Goal: Task Accomplishment & Management: Manage account settings

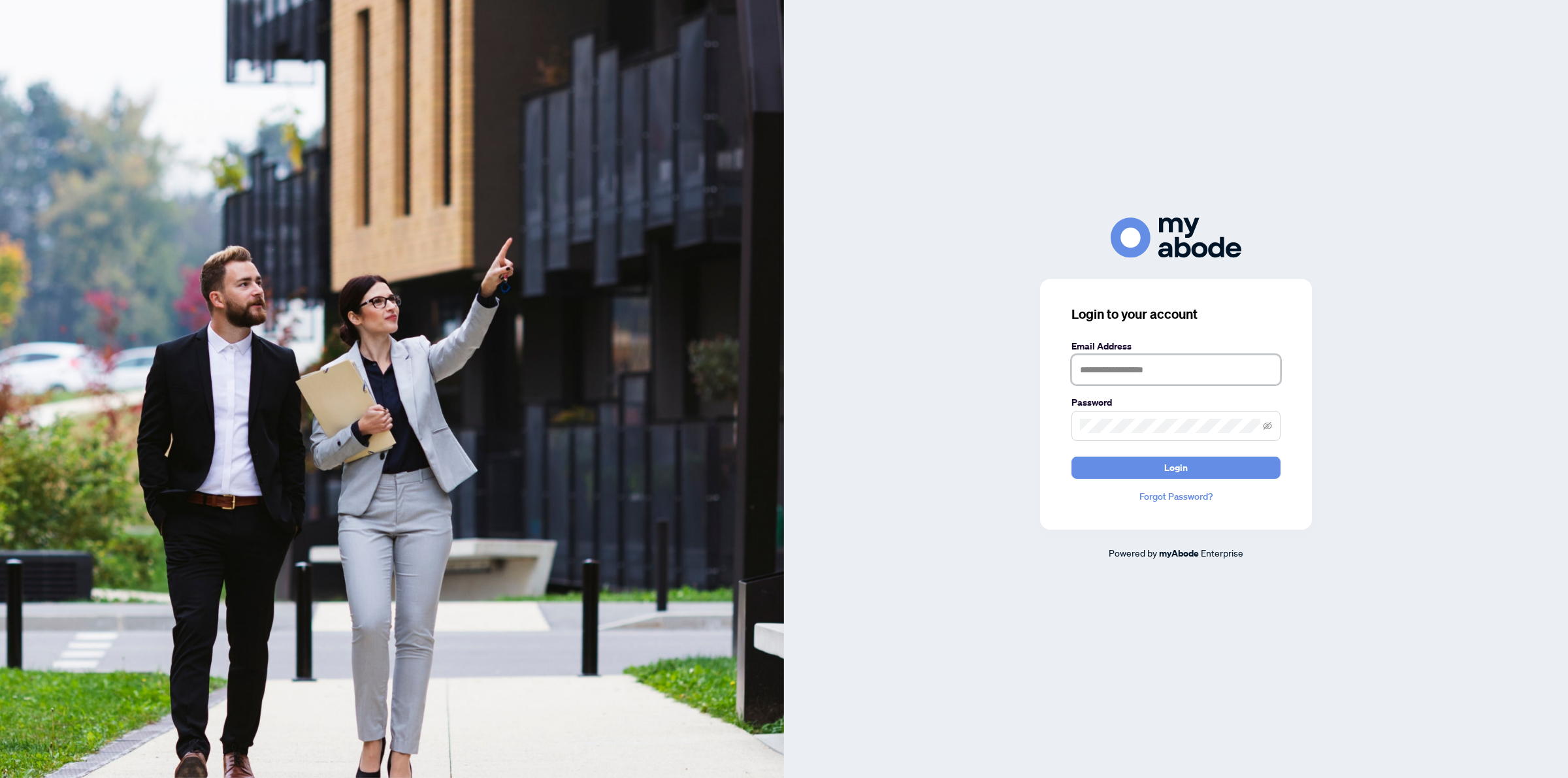
click at [1095, 370] on input "text" at bounding box center [1176, 370] width 209 height 30
type input "**********"
click at [1103, 410] on div "Password" at bounding box center [1176, 418] width 209 height 46
click at [1072, 456] on button "Login" at bounding box center [1176, 467] width 209 height 22
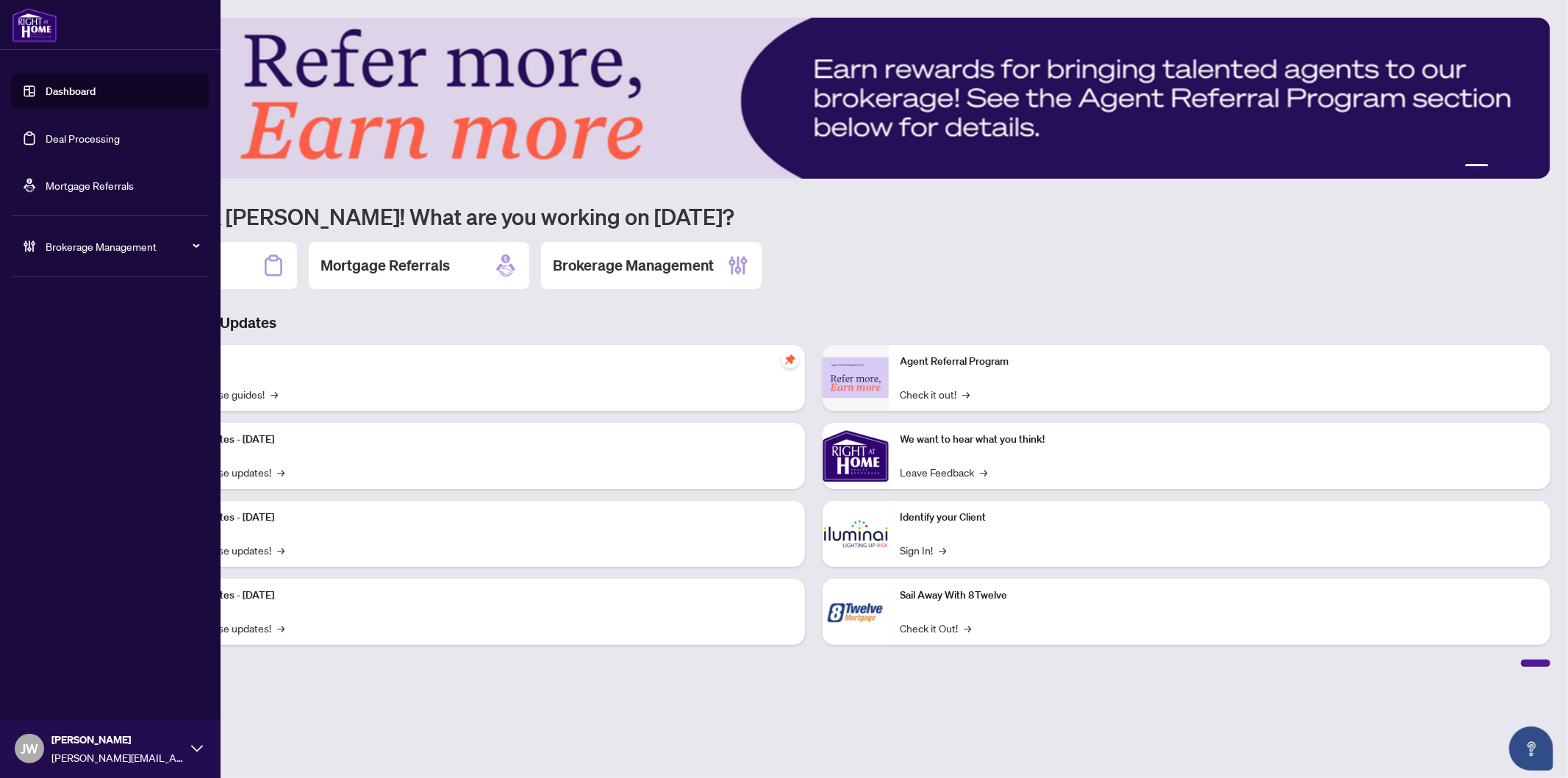
click at [71, 136] on link "Deal Processing" at bounding box center [82, 138] width 74 height 14
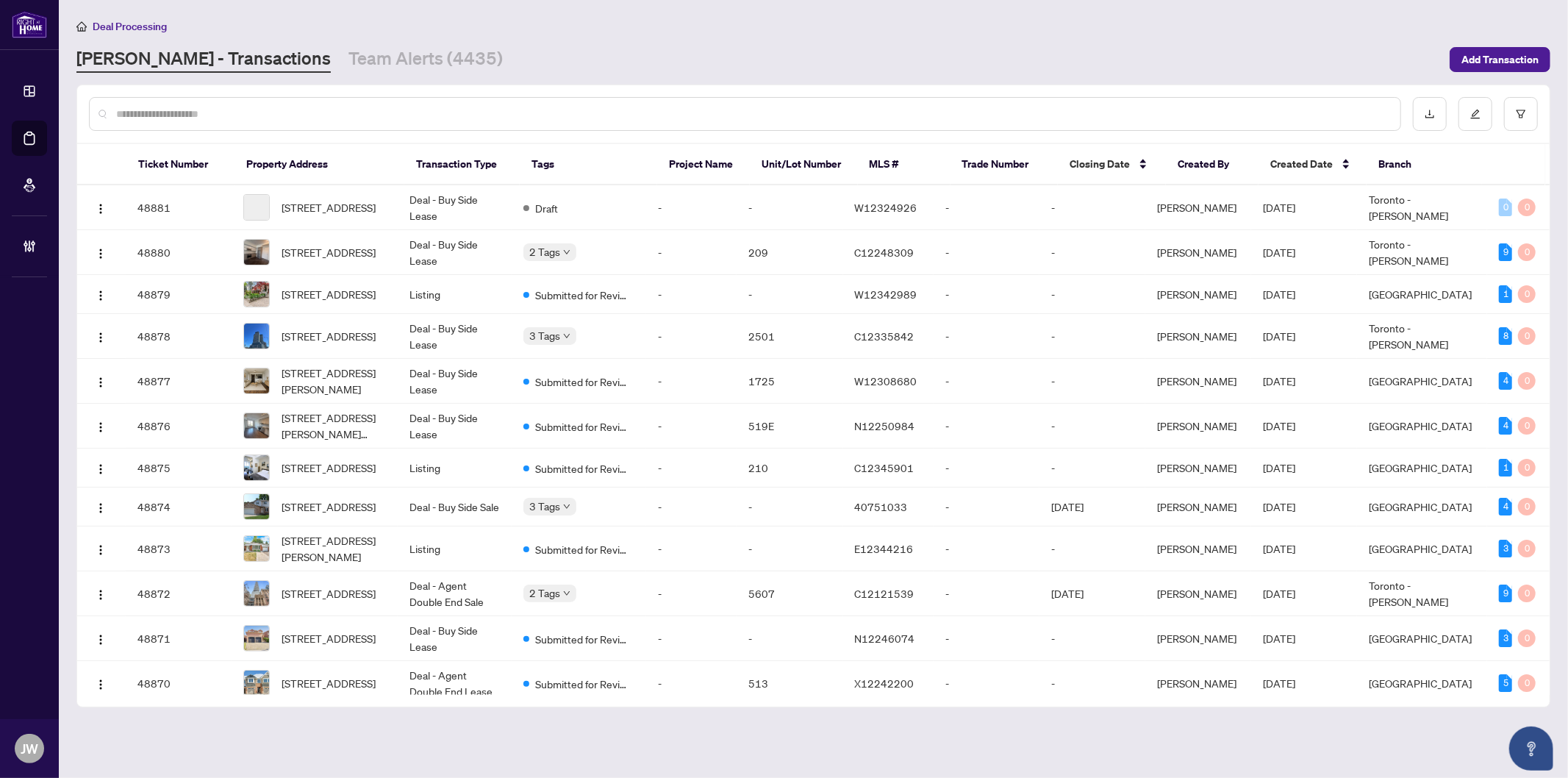
click at [880, 111] on input "text" at bounding box center [752, 114] width 1272 height 16
paste input "**********"
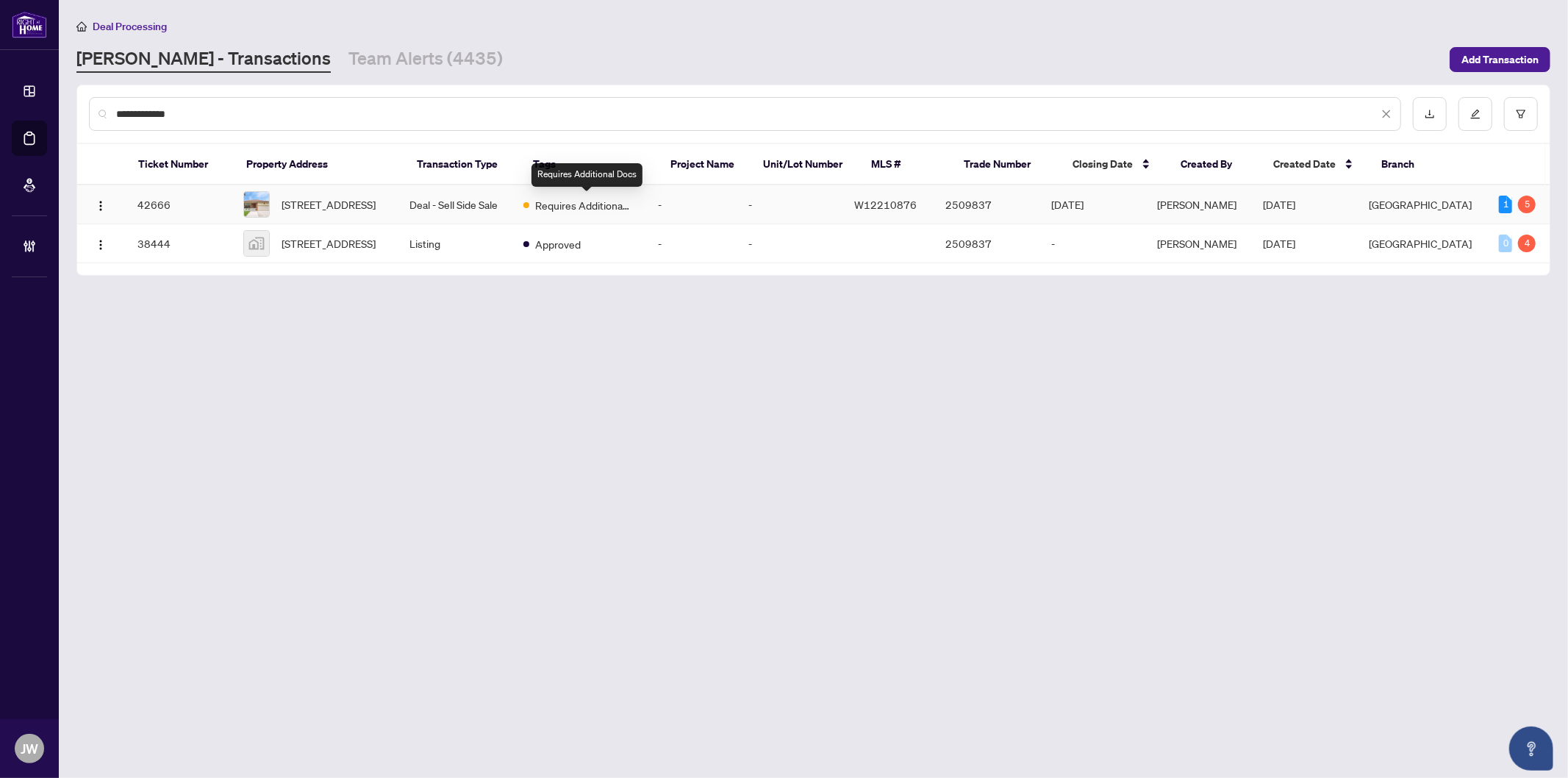
type input "**********"
click at [617, 207] on span "Requires Additional Docs" at bounding box center [583, 205] width 95 height 16
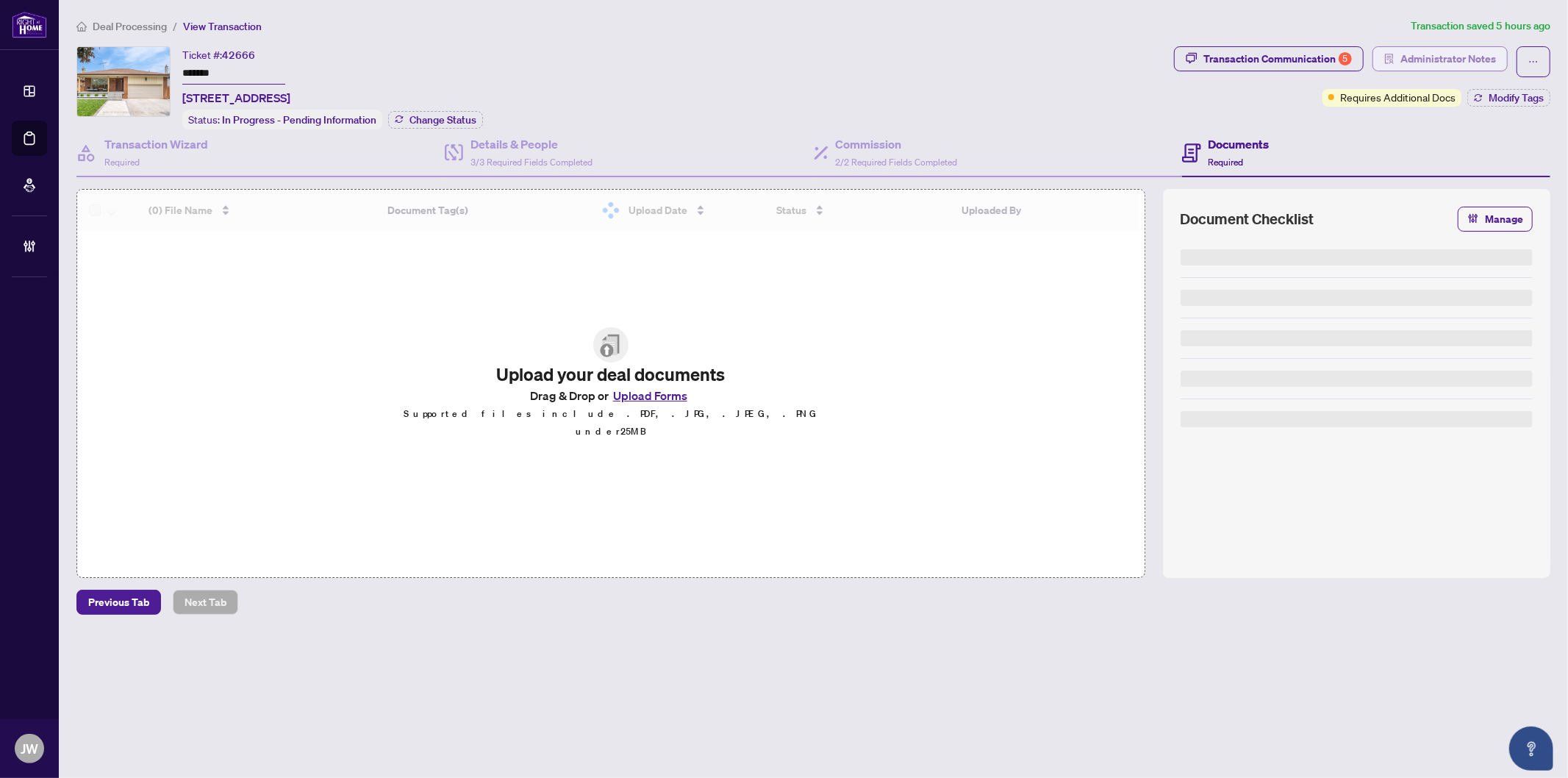
click at [1434, 57] on span "Administrator Notes" at bounding box center [1448, 59] width 95 height 24
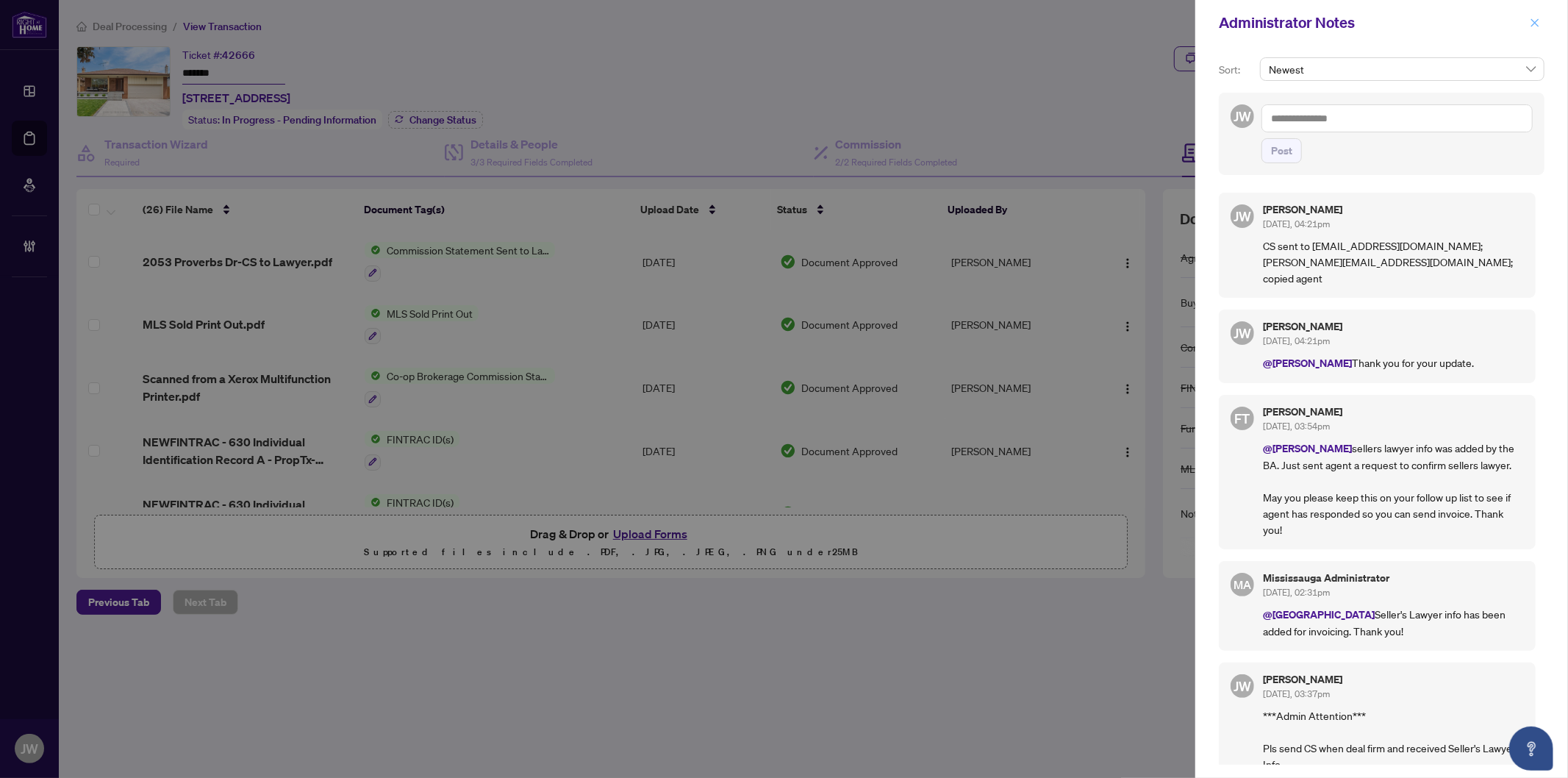
click at [1531, 18] on icon "close" at bounding box center [1535, 22] width 10 height 10
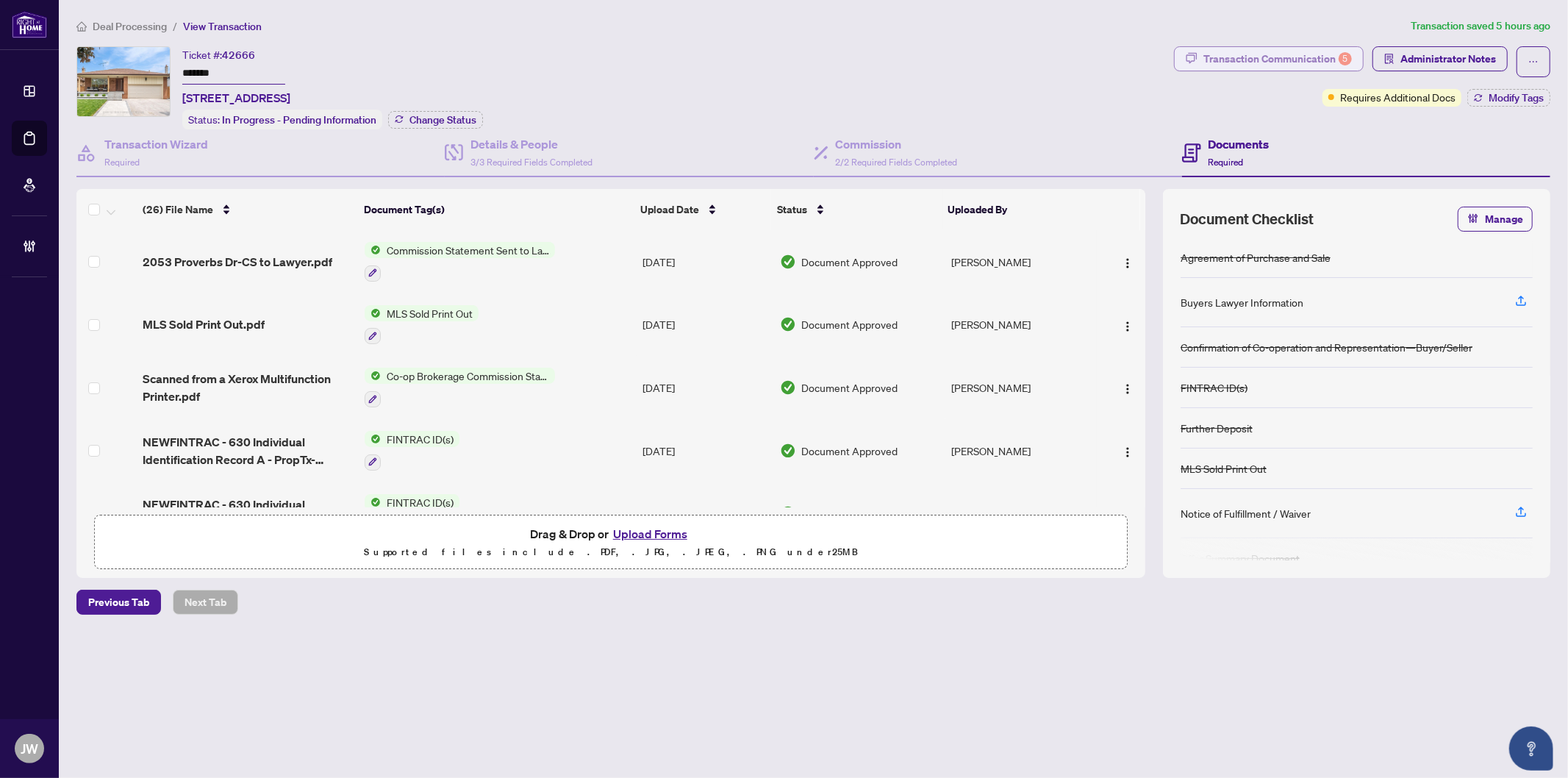
click at [1252, 56] on div "Transaction Communication 5" at bounding box center [1277, 59] width 149 height 24
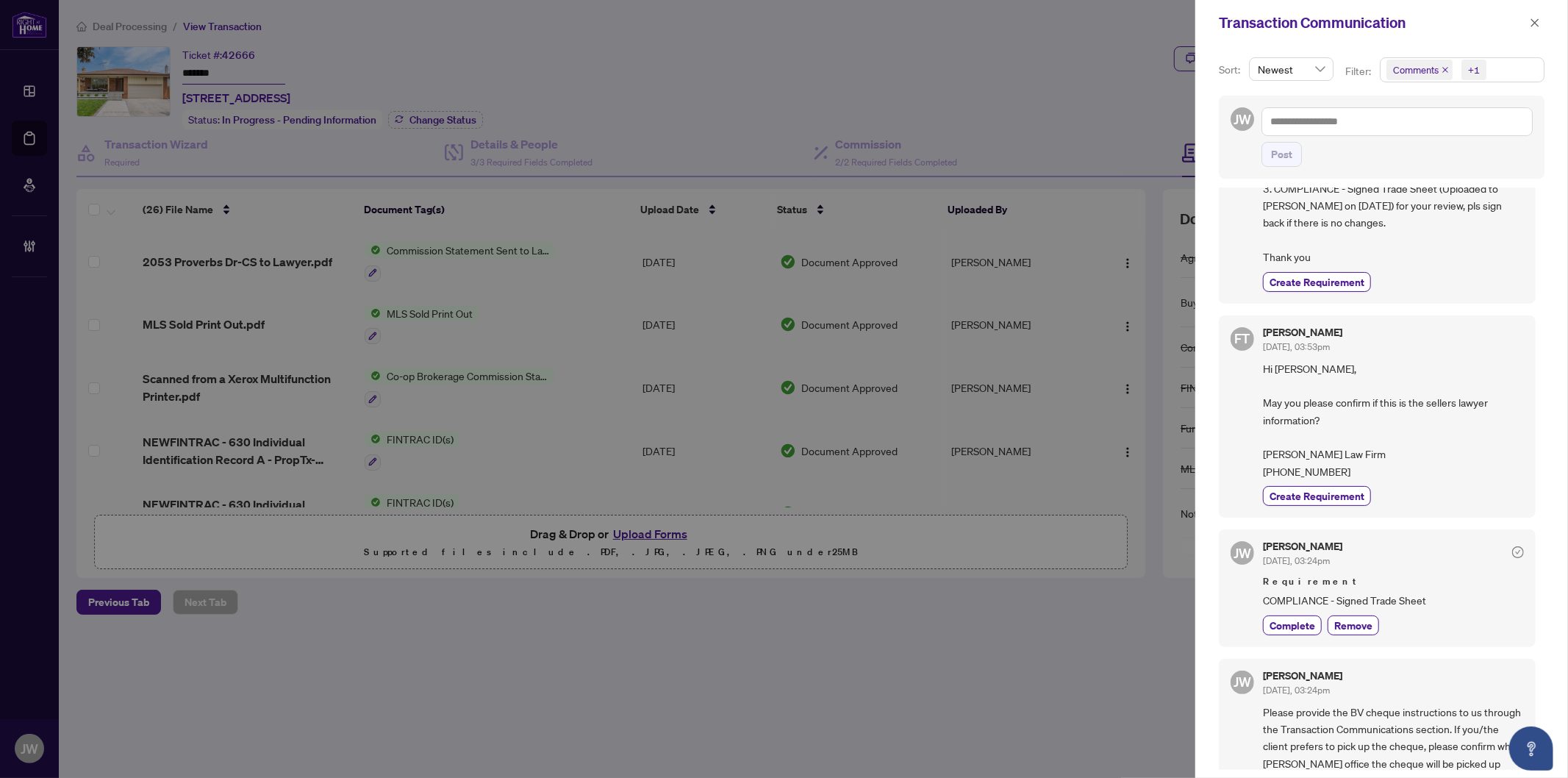
scroll to position [245, 0]
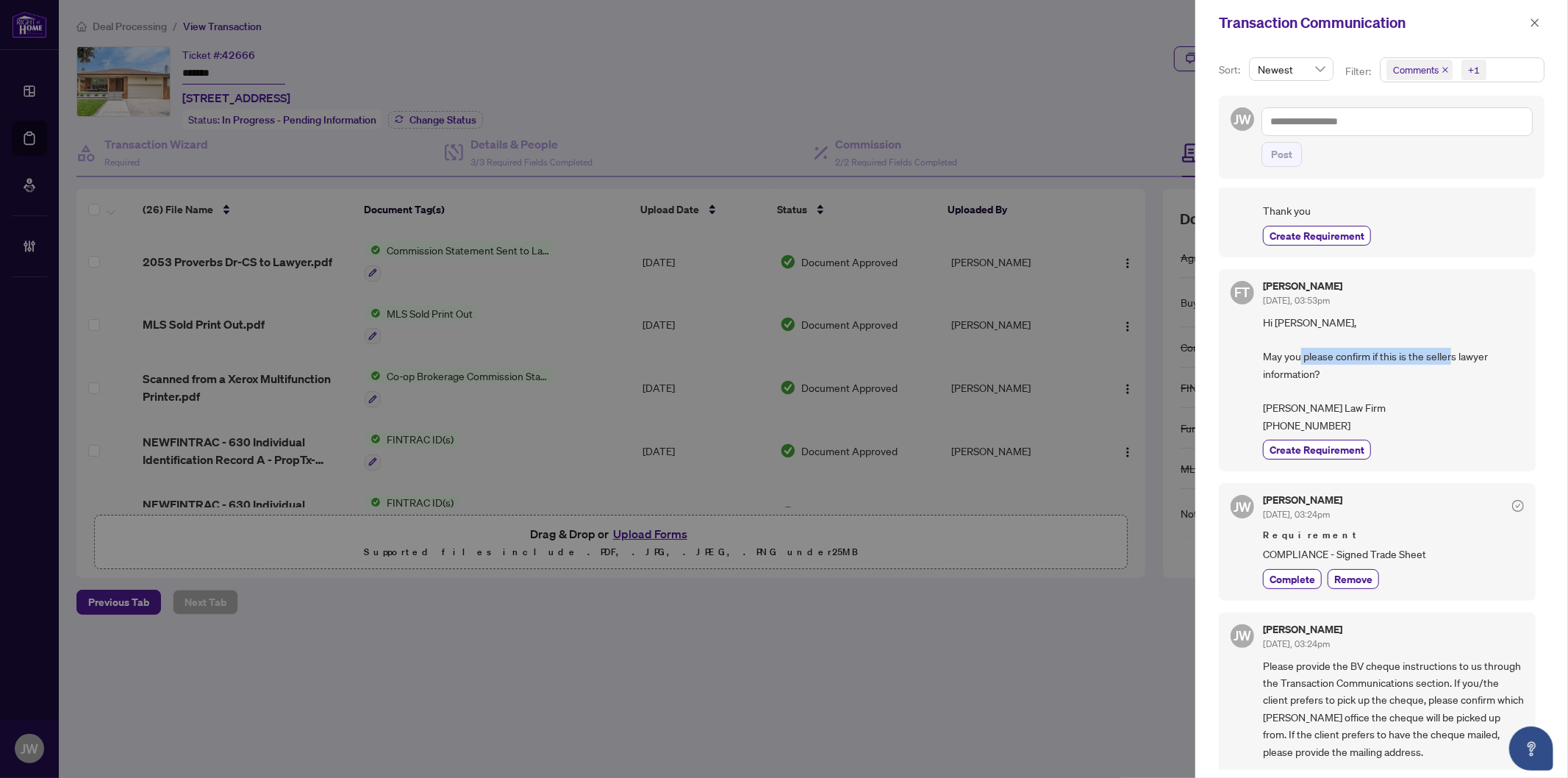
drag, startPoint x: 1340, startPoint y: 372, endPoint x: 1498, endPoint y: 371, distance: 158.0
click at [1498, 371] on span "Hi [PERSON_NAME], May you please confirm if this is the sellers lawyer informat…" at bounding box center [1393, 375] width 261 height 121
click at [1434, 427] on span "Hi [PERSON_NAME], May you please confirm if this is the sellers lawyer informat…" at bounding box center [1393, 375] width 261 height 121
drag, startPoint x: 1290, startPoint y: 371, endPoint x: 1500, endPoint y: 387, distance: 210.6
click at [1500, 387] on span "Hi [PERSON_NAME], May you please confirm if this is the sellers lawyer informat…" at bounding box center [1393, 375] width 261 height 121
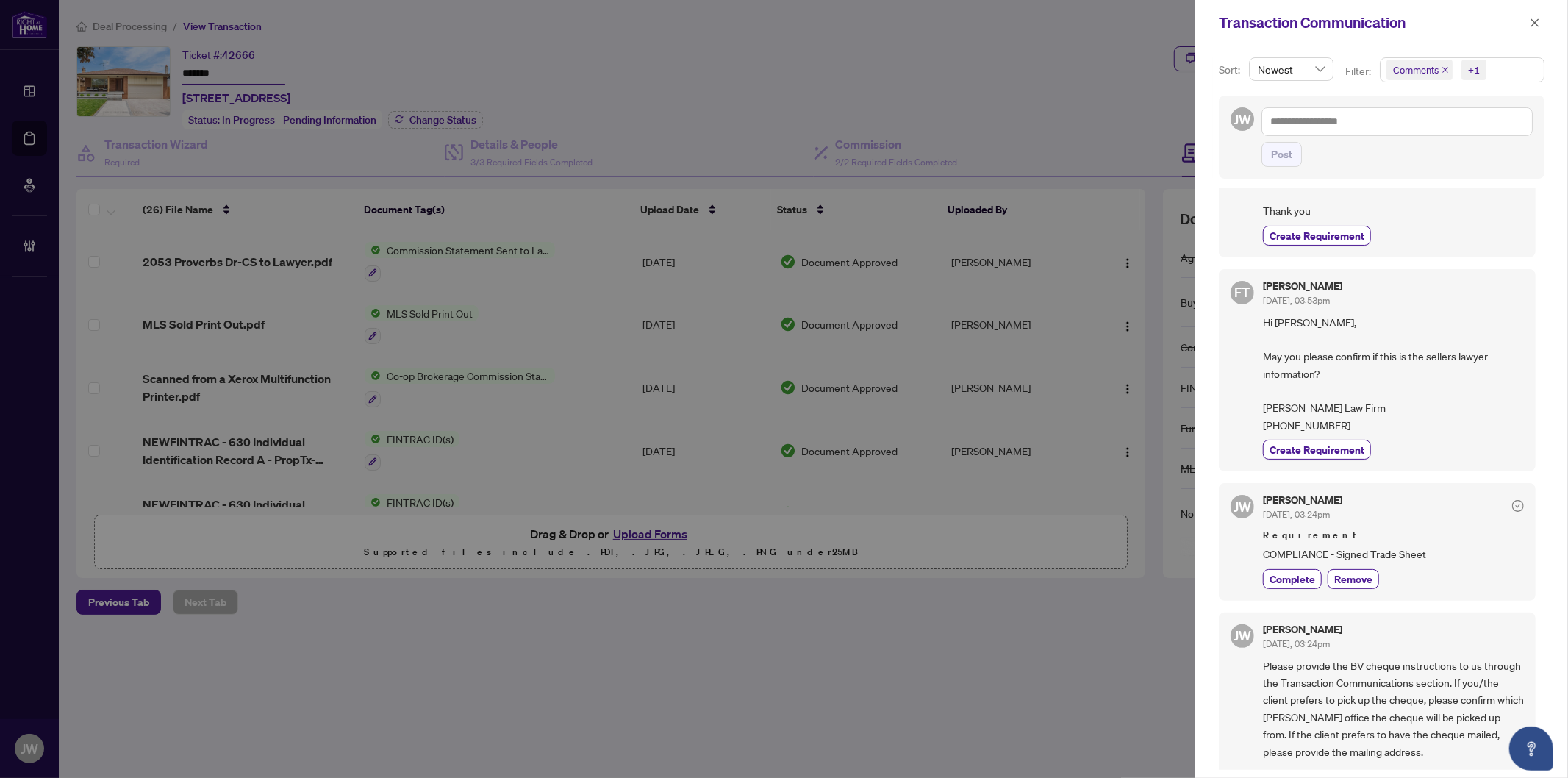
click at [1442, 431] on span "Hi [PERSON_NAME], May you please confirm if this is the sellers lawyer informat…" at bounding box center [1393, 375] width 261 height 121
click at [1318, 434] on span "Hi [PERSON_NAME], May you please confirm if this is the sellers lawyer informat…" at bounding box center [1393, 375] width 261 height 121
click at [1377, 434] on span "Hi [PERSON_NAME], May you please confirm if this is the sellers lawyer informat…" at bounding box center [1393, 375] width 261 height 121
drag, startPoint x: 1533, startPoint y: 21, endPoint x: 1478, endPoint y: 338, distance: 321.7
click at [1492, 299] on div "Transaction Communication Sort: Newest Filter: Comments +1 JW Post [PERSON_NAME…" at bounding box center [1381, 389] width 373 height 778
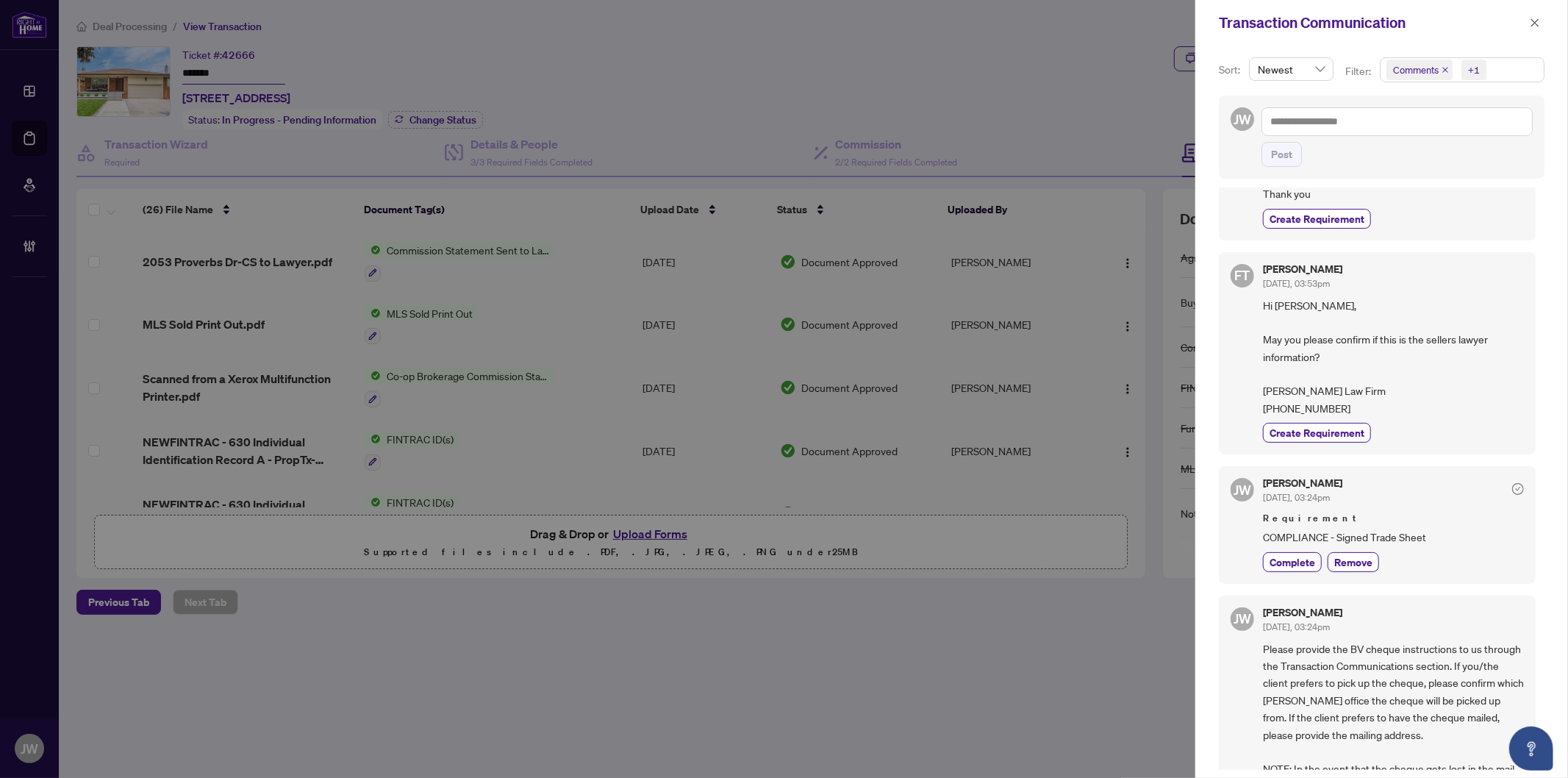
scroll to position [408, 0]
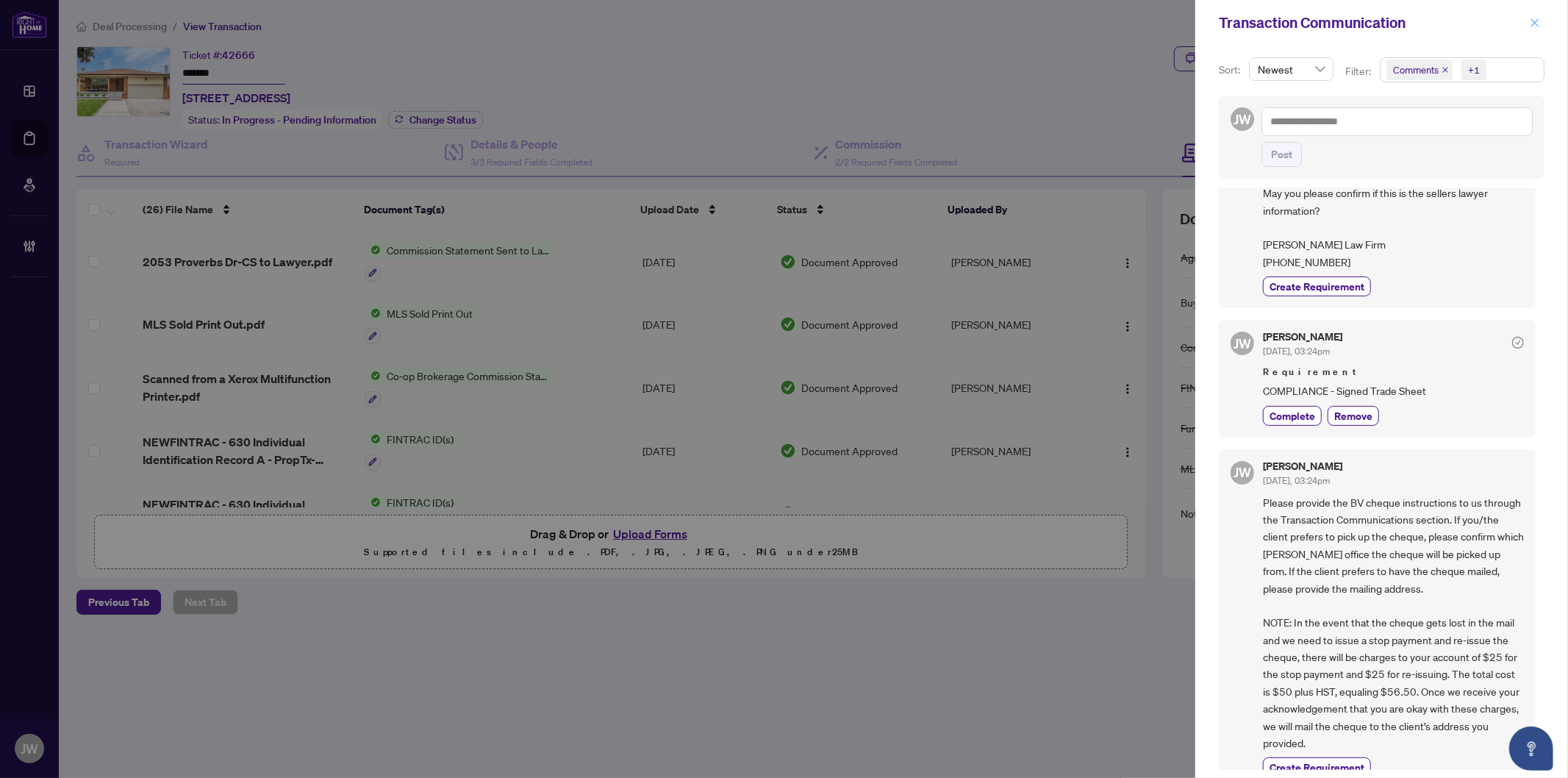
click at [1534, 21] on icon "close" at bounding box center [1535, 22] width 10 height 10
